Goal: Task Accomplishment & Management: Use online tool/utility

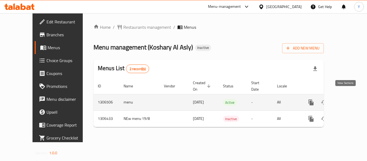
click at [346, 99] on icon "enhanced table" at bounding box center [349, 102] width 6 height 6
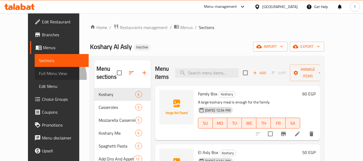
click at [39, 77] on span "Full Menu View" at bounding box center [61, 73] width 45 height 6
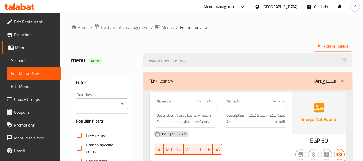
click at [165, 102] on strong "Name En:" at bounding box center [163, 101] width 15 height 6
copy strong "Name En:"
click at [165, 102] on strong "Name En:" at bounding box center [163, 101] width 15 height 6
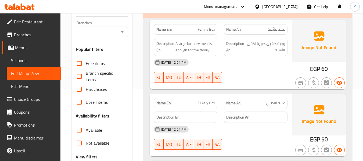
scroll to position [212, 0]
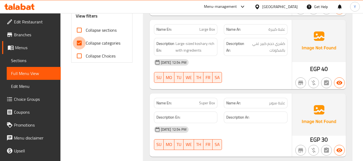
click at [79, 42] on input "Collapse categories" at bounding box center [79, 43] width 13 height 13
checkbox input "false"
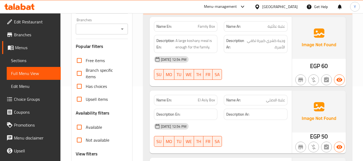
scroll to position [63, 0]
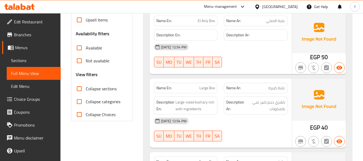
scroll to position [171, 0]
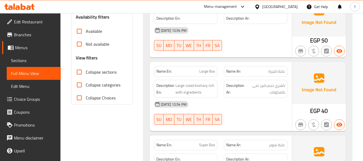
click at [78, 71] on input "Collapse sections" at bounding box center [79, 72] width 13 height 13
checkbox input "true"
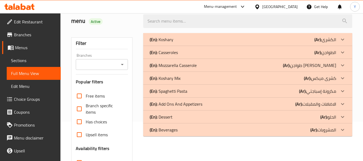
scroll to position [37, 0]
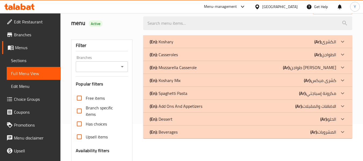
click at [323, 45] on p "(Ar): الطواجن" at bounding box center [325, 41] width 22 height 6
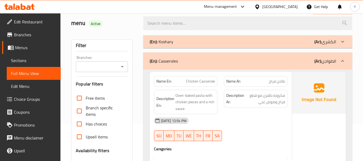
click at [326, 43] on p "(Ar): الكشرى" at bounding box center [325, 41] width 22 height 6
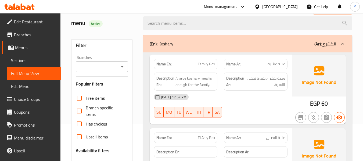
click at [164, 67] on div "Name En: Family Box" at bounding box center [186, 64] width 64 height 10
click at [164, 66] on strong "Name En:" at bounding box center [163, 64] width 15 height 6
copy strong "Name En:"
click at [164, 66] on strong "Name En:" at bounding box center [163, 64] width 15 height 6
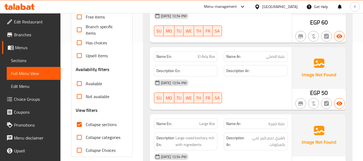
scroll to position [0, 0]
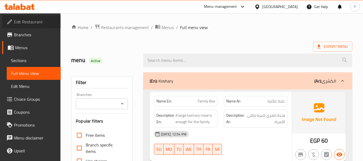
click at [37, 22] on span "Edit Restaurant" at bounding box center [35, 22] width 42 height 6
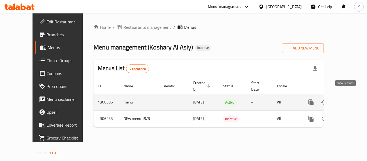
click at [347, 100] on icon "enhanced table" at bounding box center [349, 102] width 5 height 5
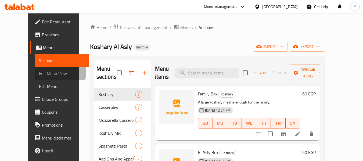
click at [39, 72] on span "Full Menu View" at bounding box center [61, 73] width 45 height 6
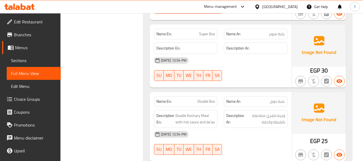
scroll to position [200, 0]
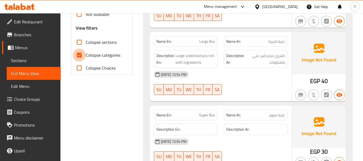
click at [84, 54] on input "Collapse categories" at bounding box center [79, 55] width 13 height 13
checkbox input "false"
click at [79, 40] on input "Collapse sections" at bounding box center [79, 42] width 13 height 13
checkbox input "true"
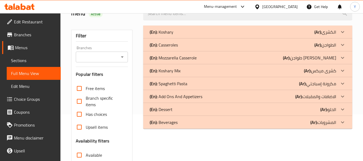
scroll to position [40, 0]
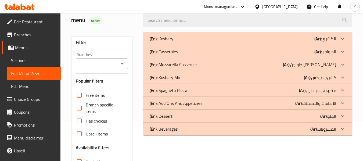
click at [326, 42] on p "(Ar): الطواجن" at bounding box center [325, 38] width 22 height 6
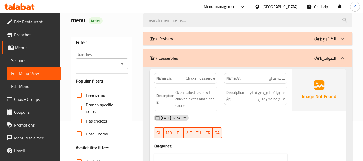
click at [325, 39] on p "(Ar): الكشرى" at bounding box center [325, 38] width 22 height 6
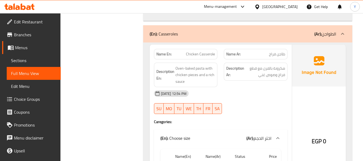
scroll to position [602, 0]
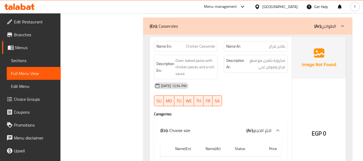
copy span "Chicken Casserole"
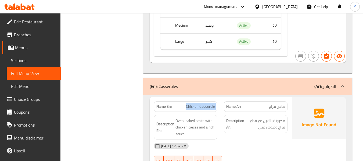
scroll to position [526, 0]
